Goal: Information Seeking & Learning: Learn about a topic

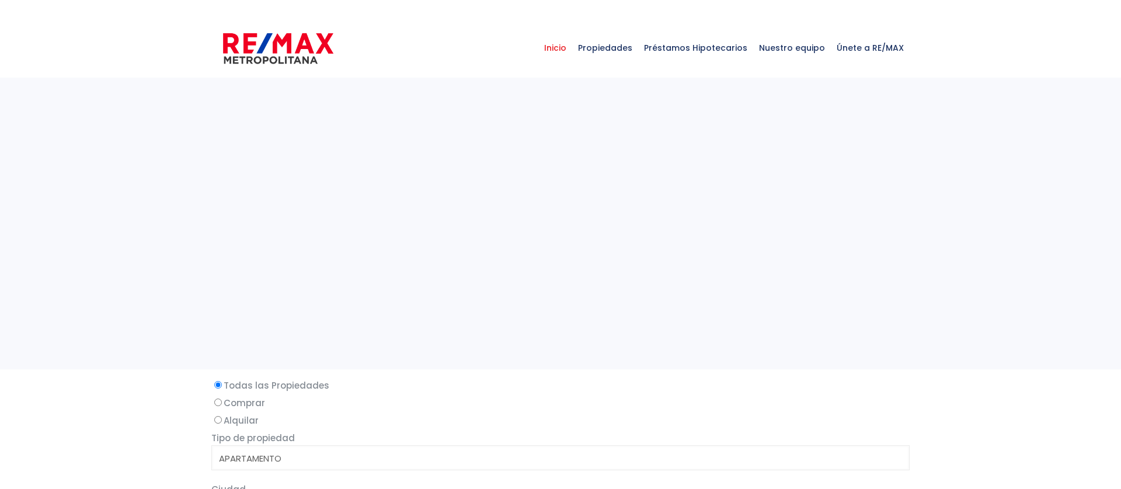
select select
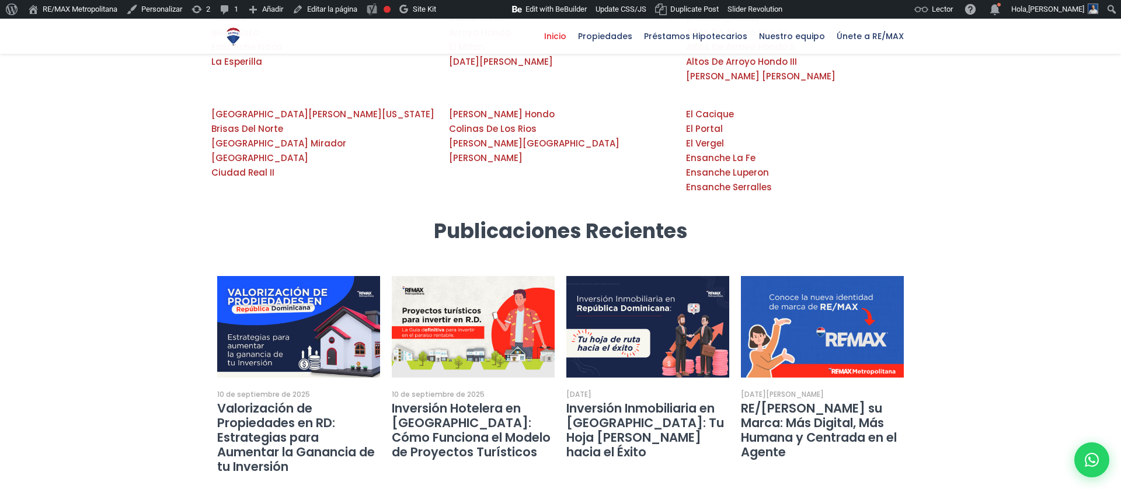
scroll to position [2000, 0]
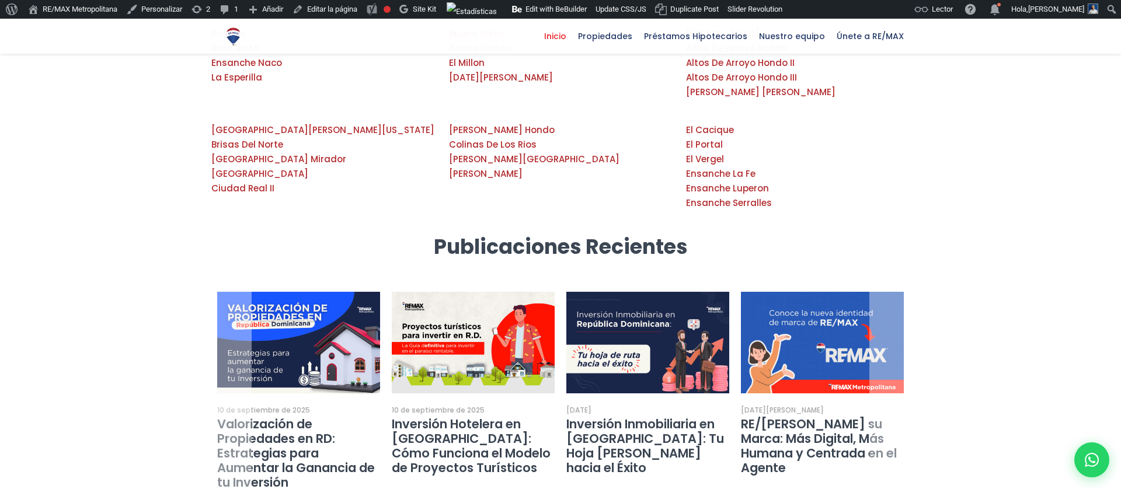
click at [496, 416] on link "Inversión Hotelera en República Dominicana: Cómo Funciona el Modelo de Proyecto…" at bounding box center [471, 446] width 159 height 61
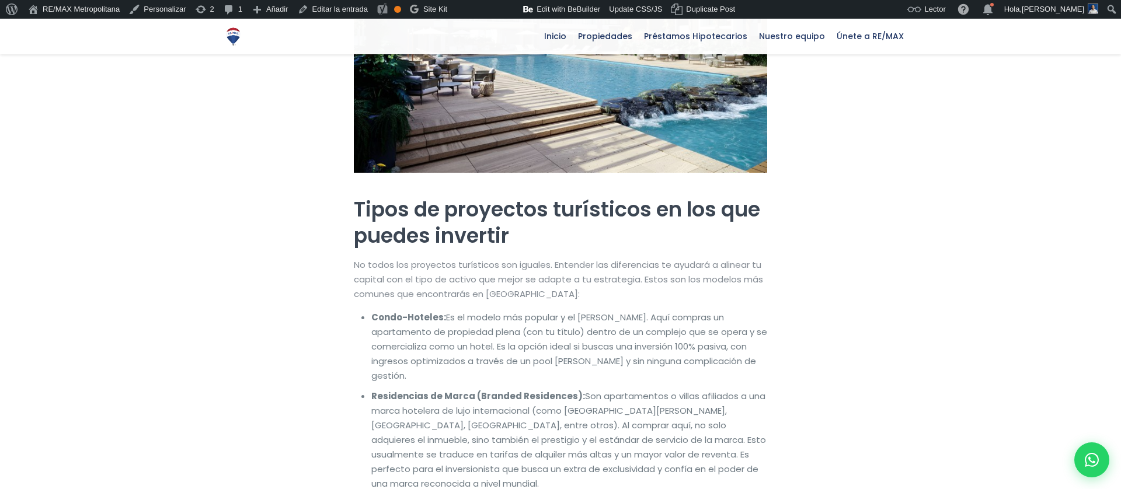
scroll to position [1278, 0]
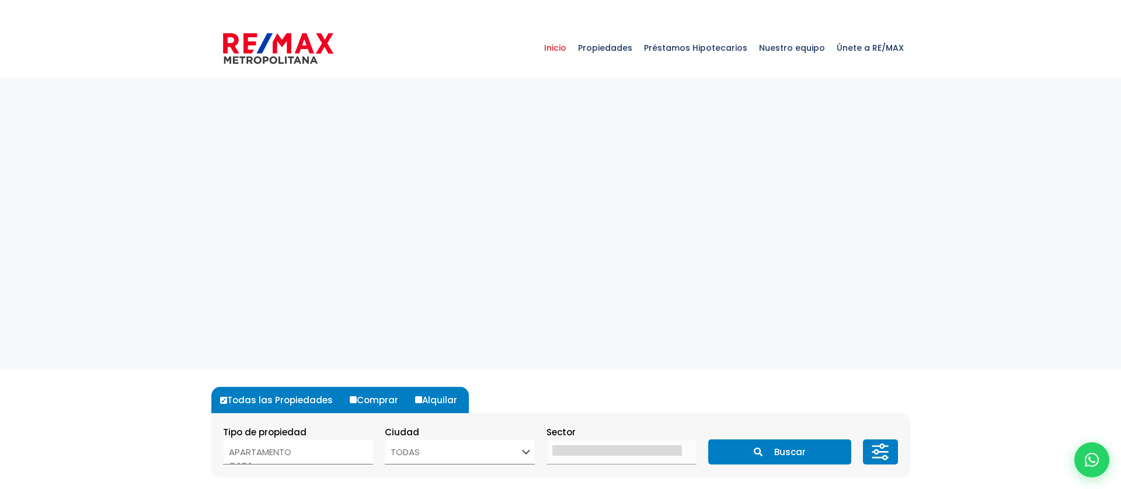
select select
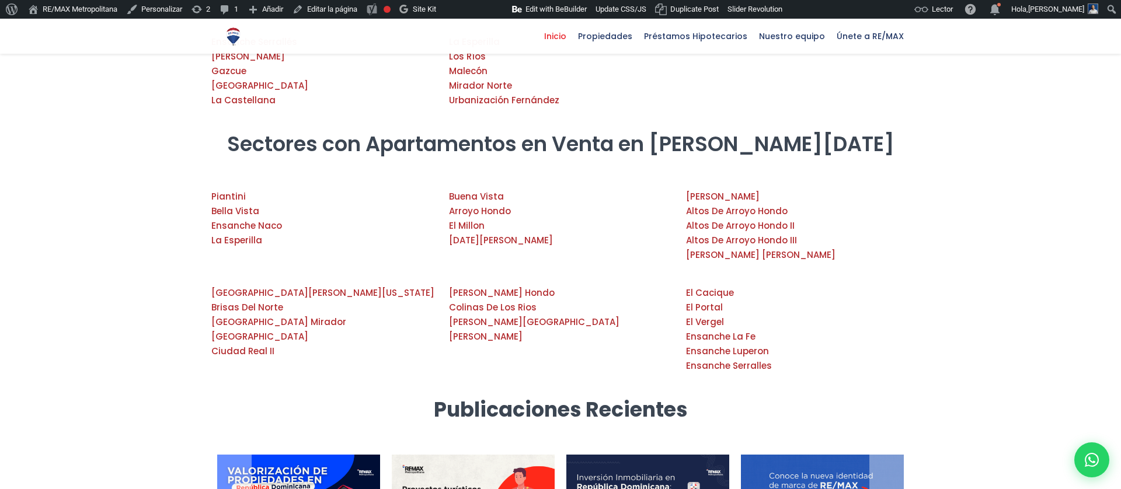
scroll to position [1804, 0]
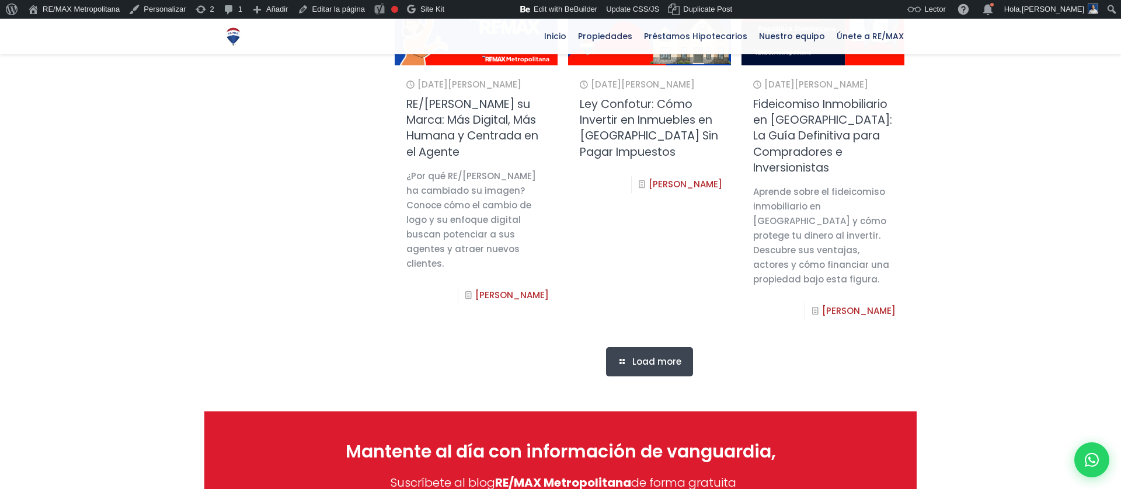
scroll to position [887, 0]
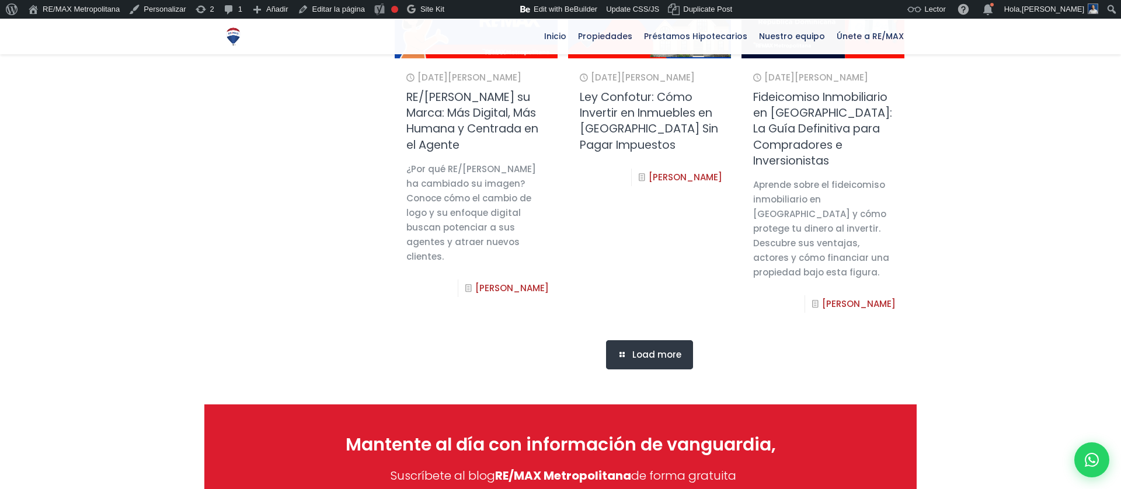
click at [650, 360] on span "Load more" at bounding box center [656, 355] width 49 height 11
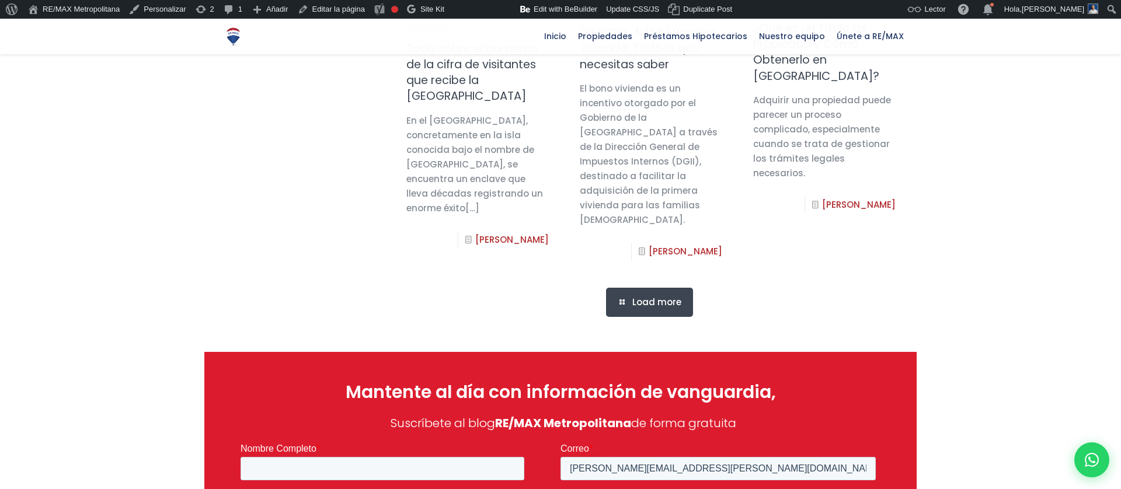
scroll to position [1750, 0]
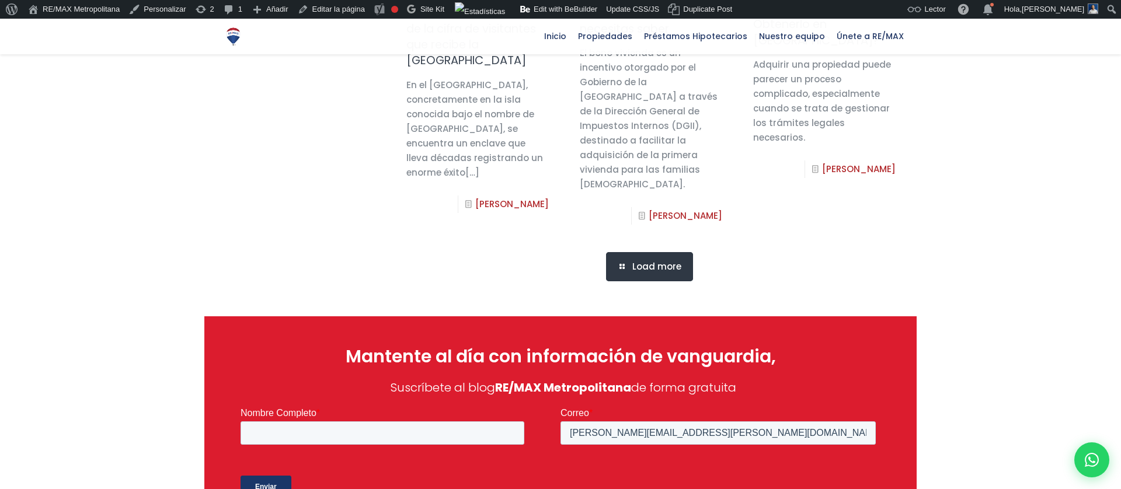
click at [630, 281] on link "Load more" at bounding box center [649, 266] width 87 height 29
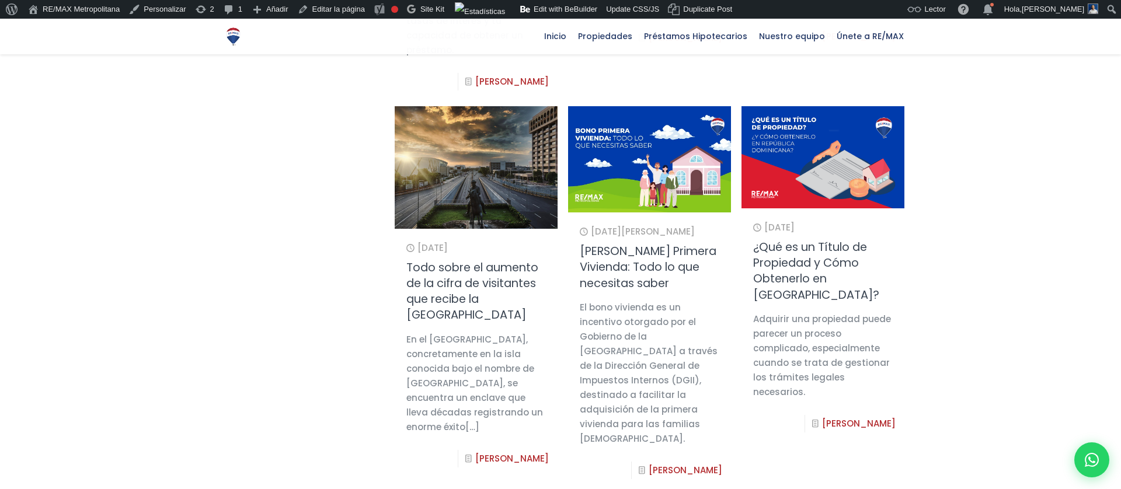
scroll to position [1439, 0]
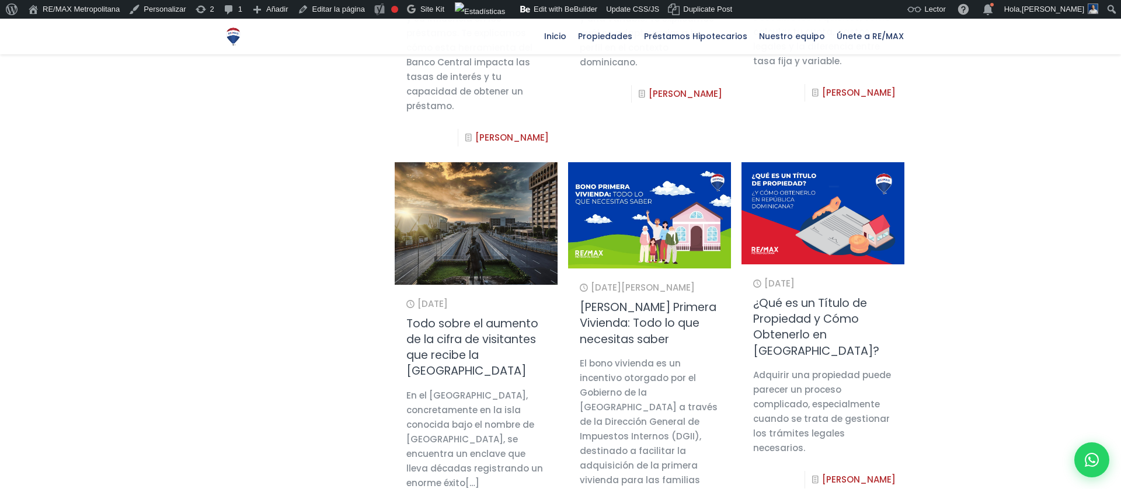
click at [648, 323] on link "[PERSON_NAME] Primera Vivienda: Todo lo que necesitas saber" at bounding box center [648, 323] width 137 height 48
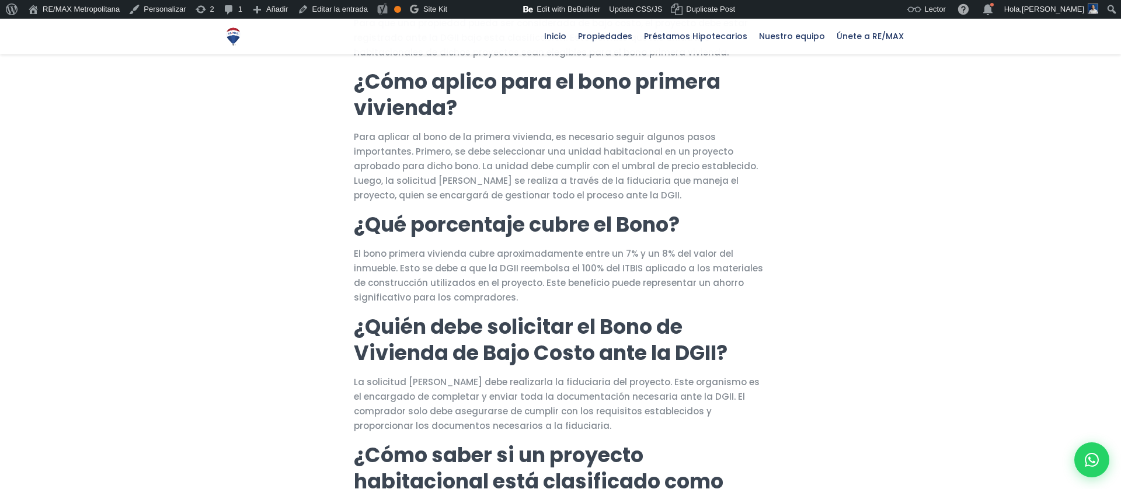
scroll to position [322, 0]
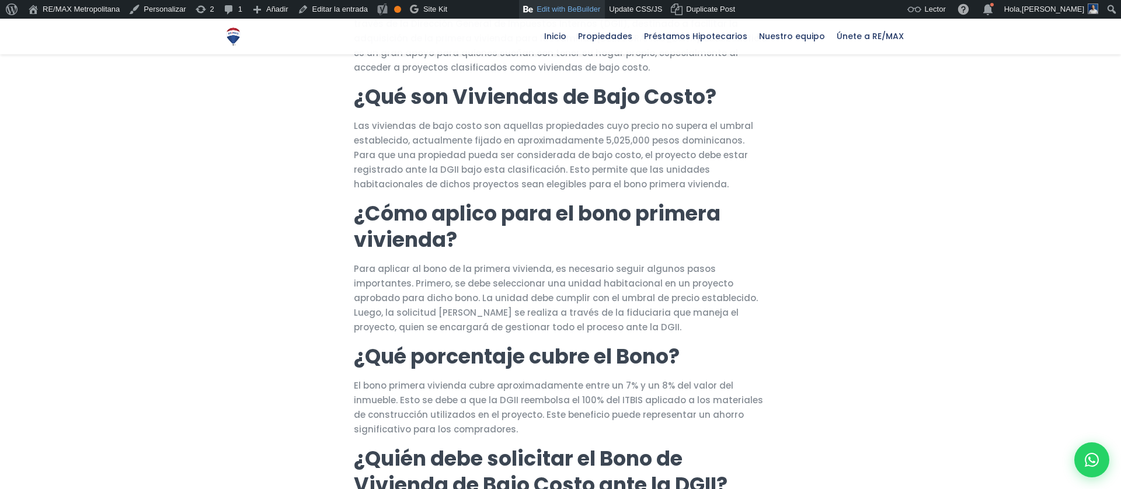
click at [595, 11] on link "Edit with BeBuilder" at bounding box center [562, 9] width 86 height 19
